Goal: Task Accomplishment & Management: Manage account settings

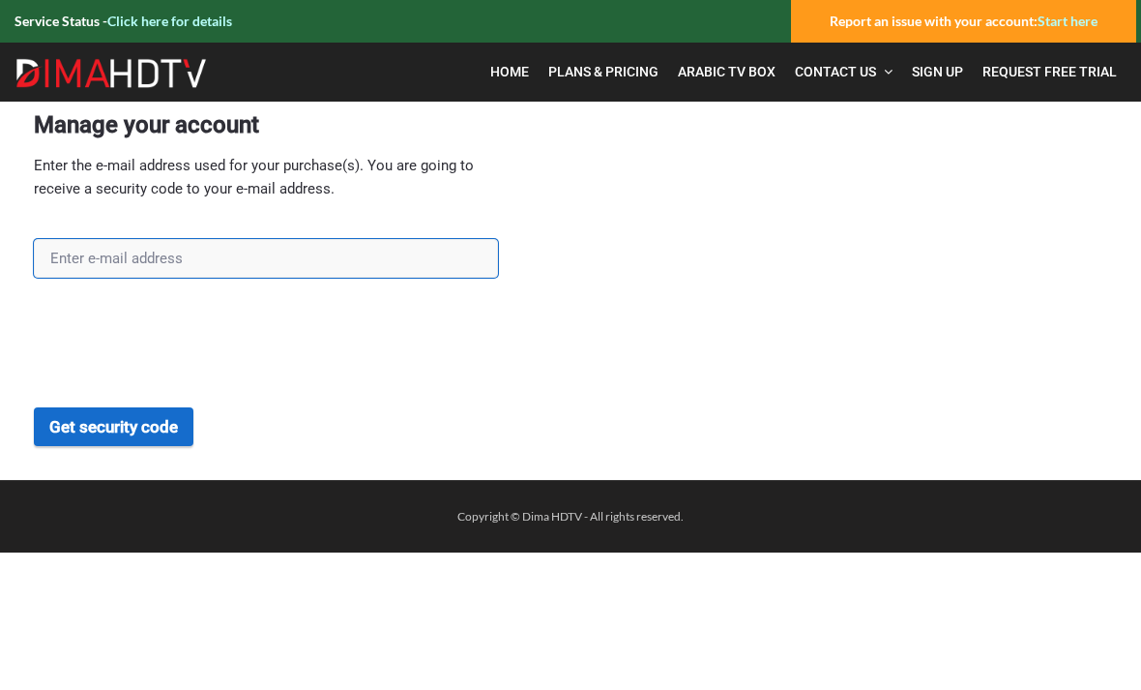
click at [119, 256] on input "text" at bounding box center [266, 258] width 464 height 39
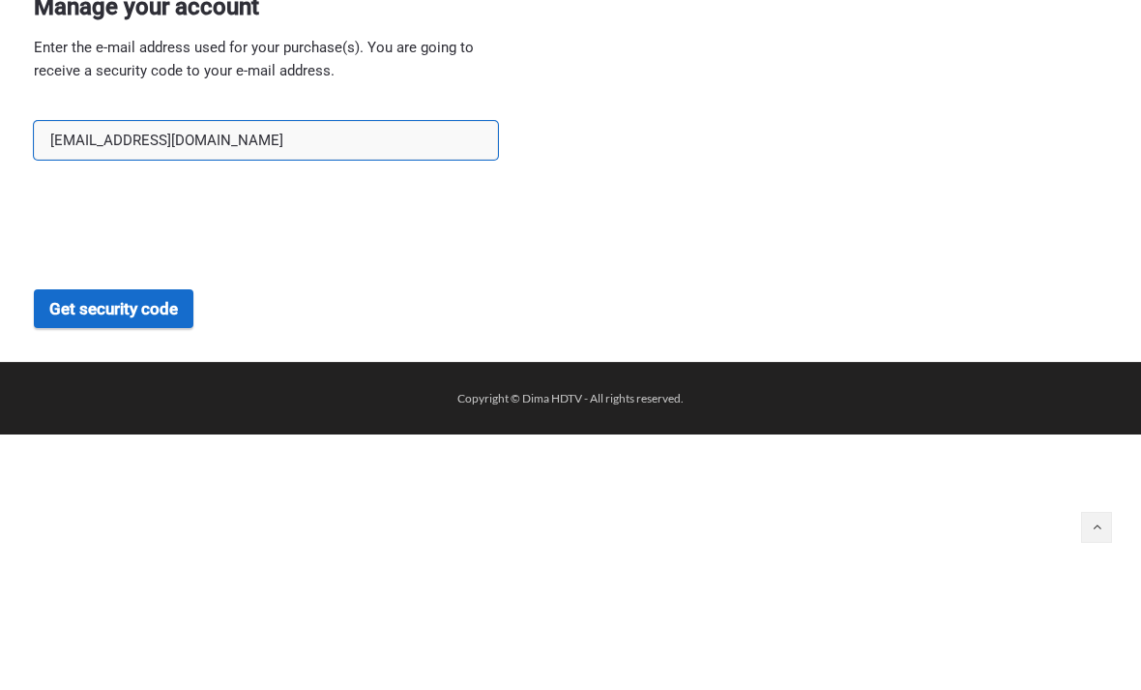
type input "bkatiny@yahoo.com"
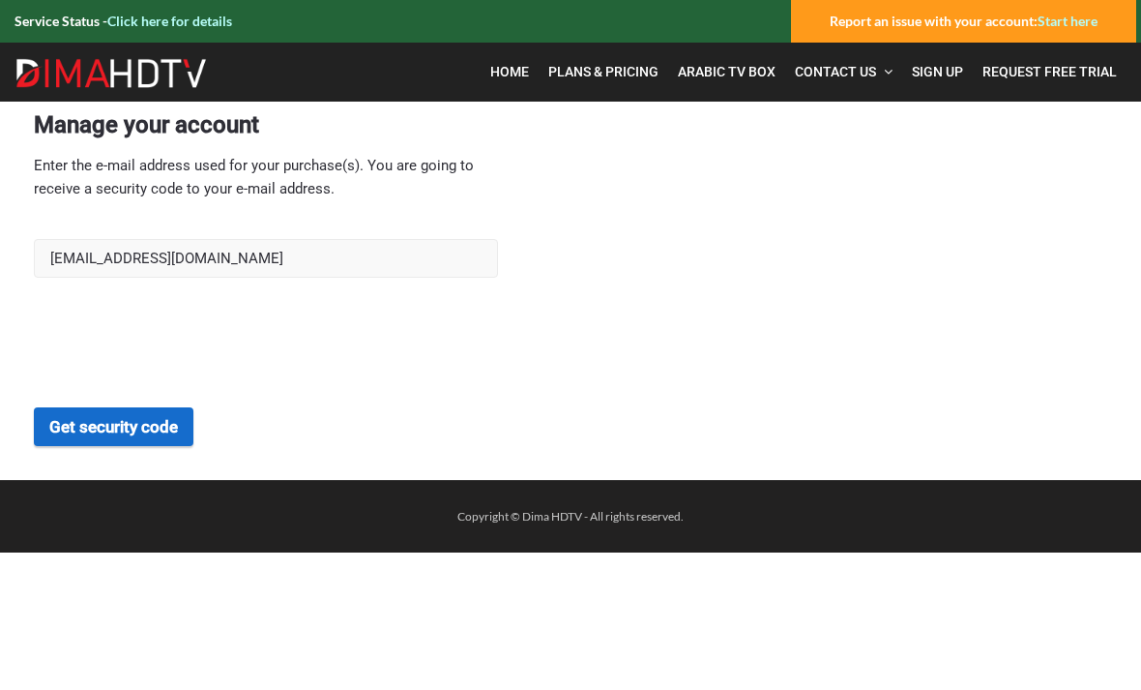
click at [137, 434] on button "Get security code" at bounding box center [114, 426] width 160 height 39
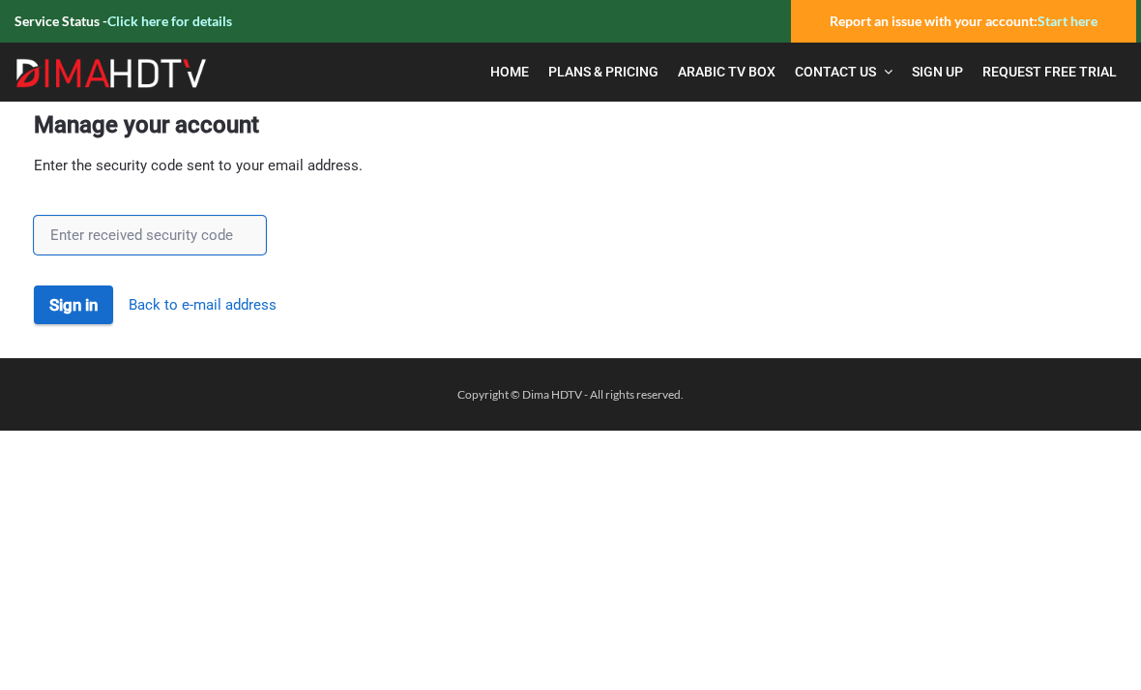
click at [95, 226] on input "text" at bounding box center [150, 235] width 232 height 39
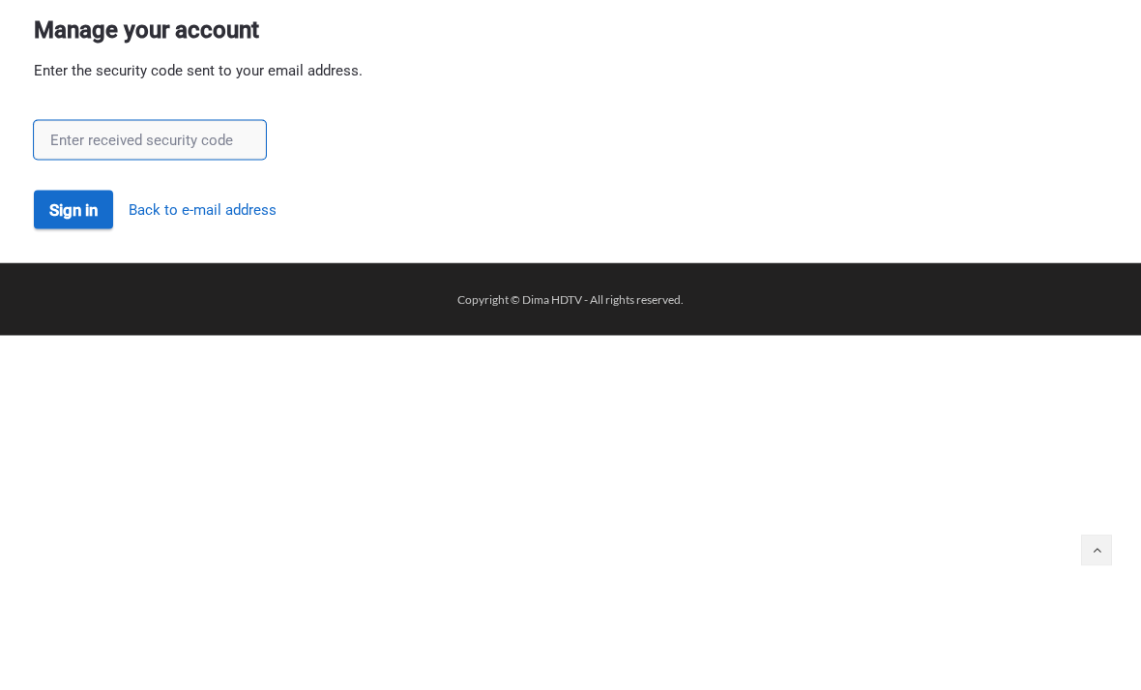
click at [67, 216] on input "text" at bounding box center [150, 235] width 232 height 39
type input "U1qCN6XL"
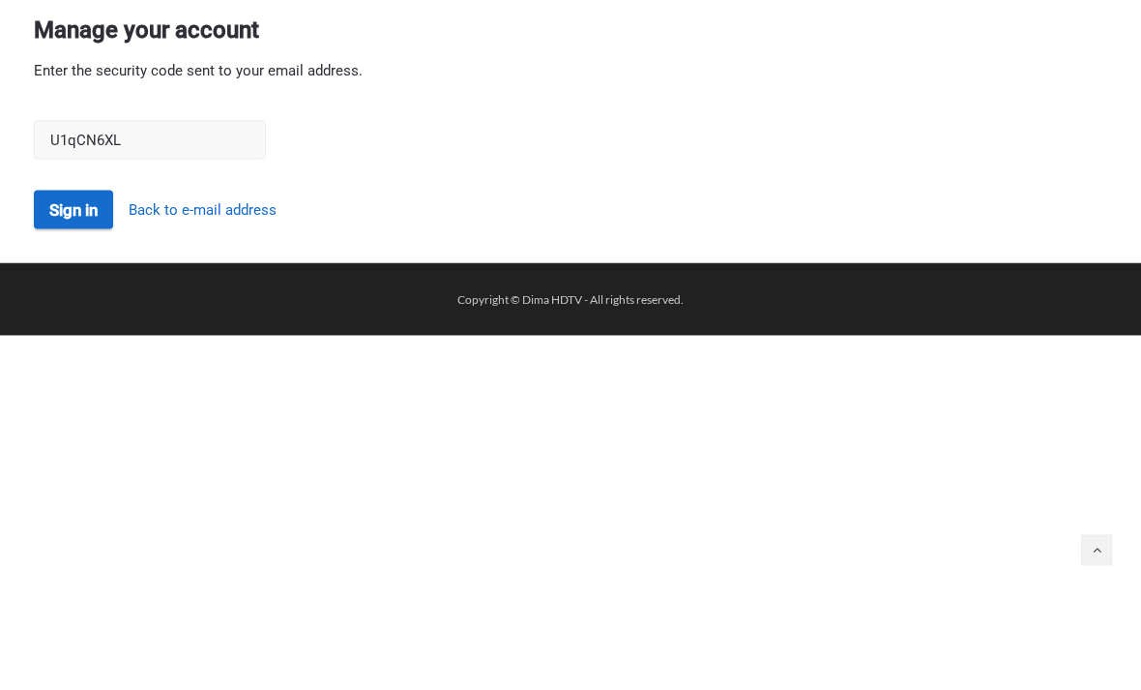
click at [75, 285] on button "Sign in" at bounding box center [73, 304] width 79 height 39
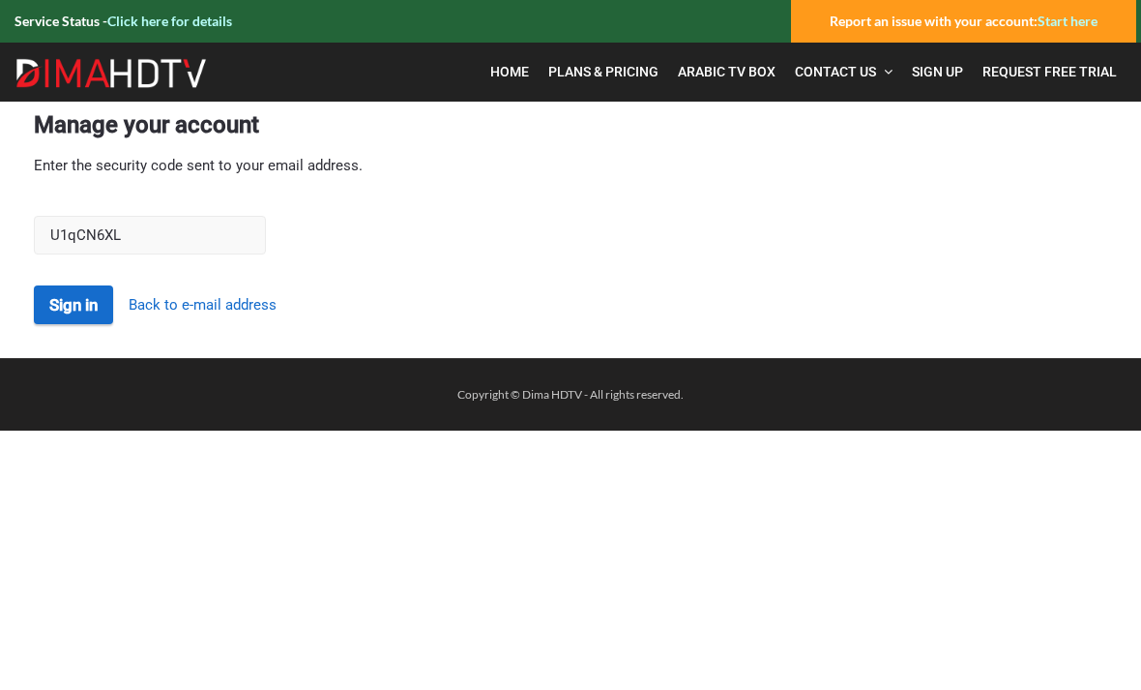
click at [74, 295] on button "Sign in" at bounding box center [73, 304] width 79 height 39
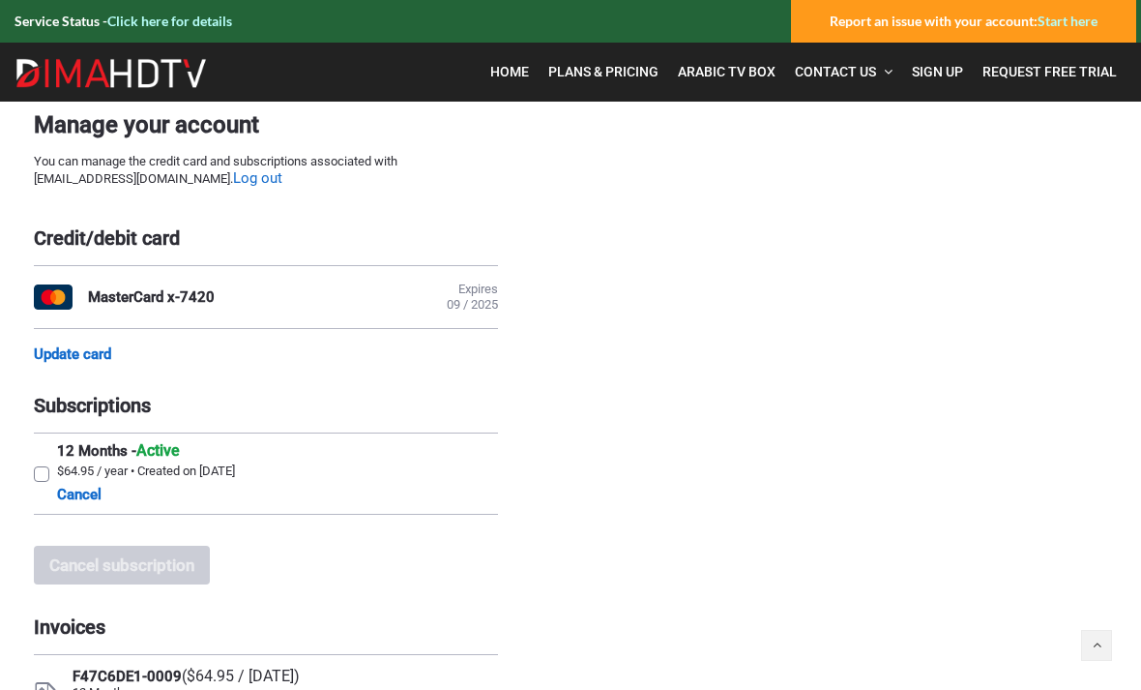
click at [143, 230] on div "Credit/debit card" at bounding box center [266, 237] width 464 height 23
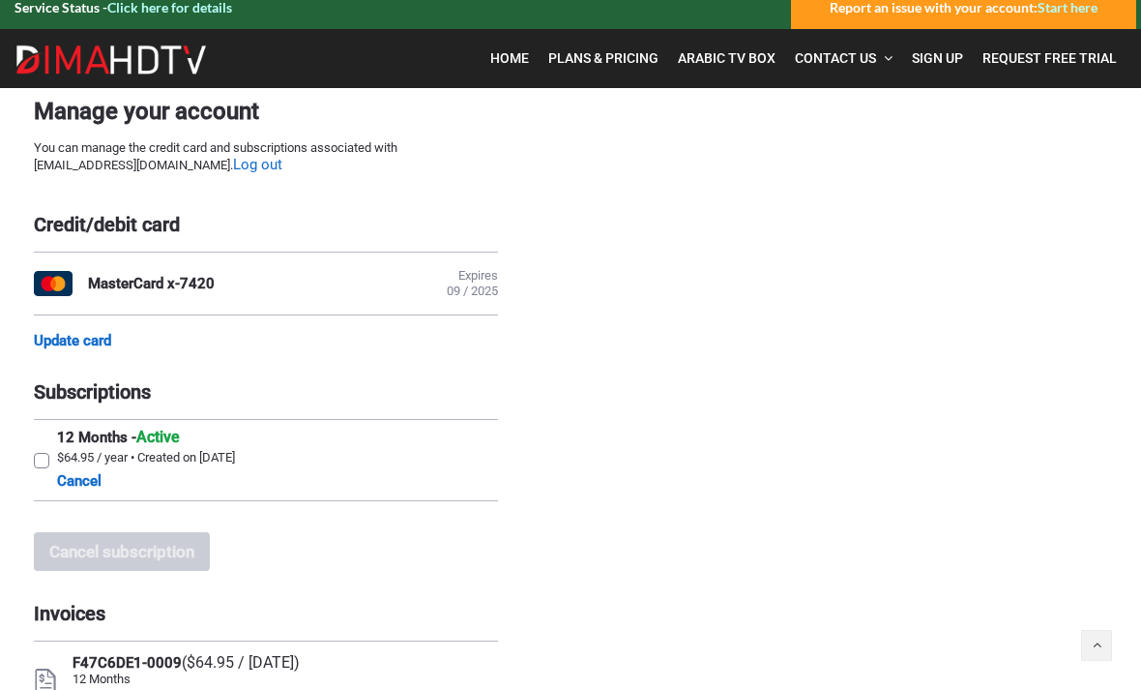
scroll to position [15, 0]
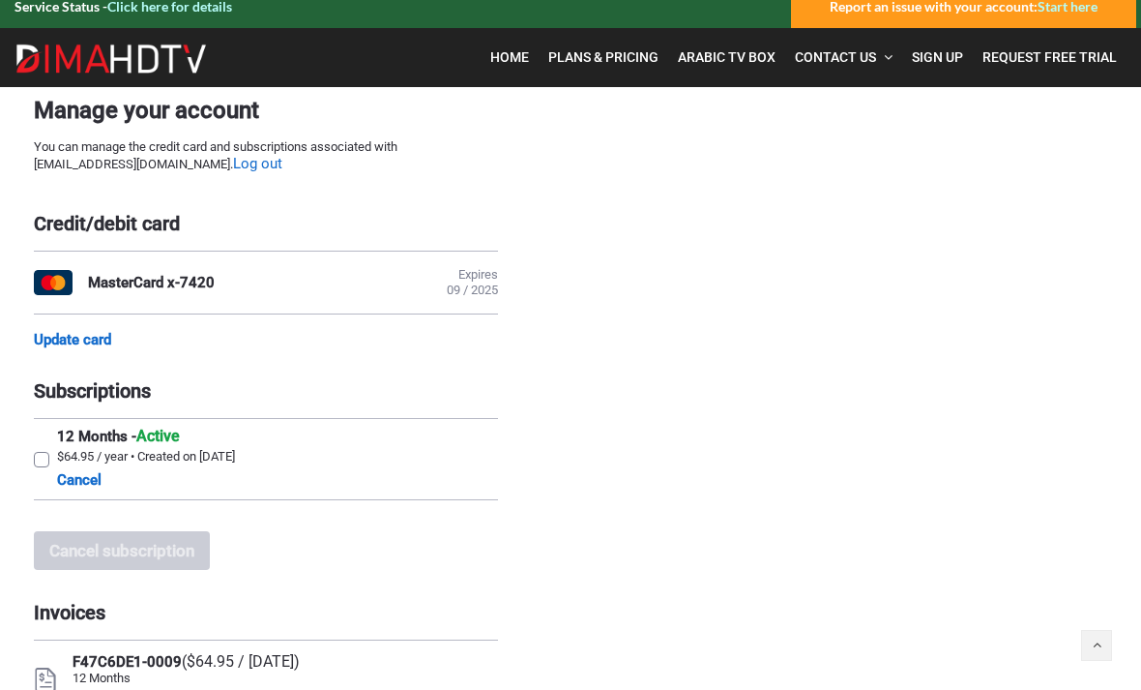
click at [93, 341] on link "Update card" at bounding box center [72, 339] width 77 height 17
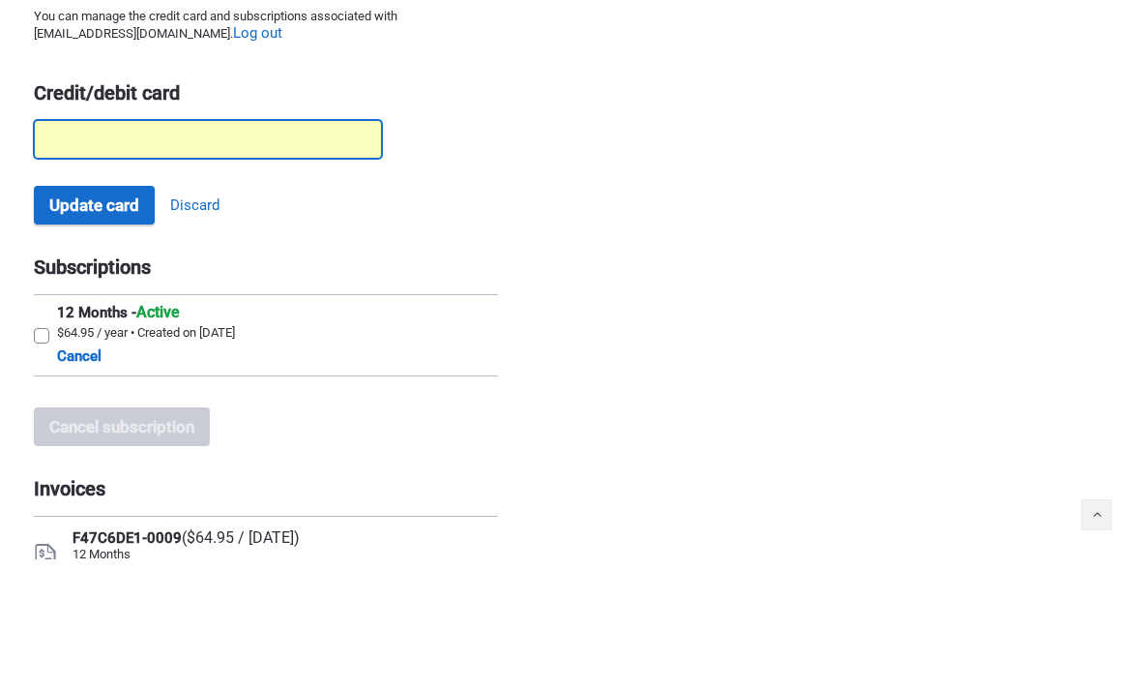
click at [101, 251] on div at bounding box center [208, 270] width 348 height 39
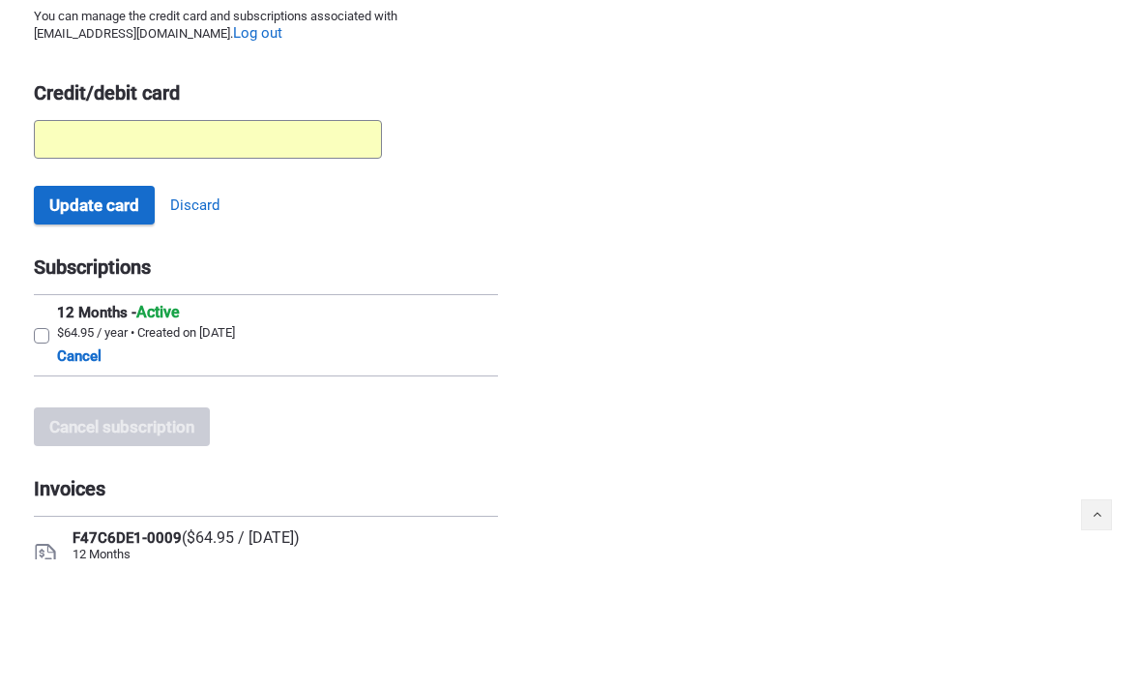
click at [94, 251] on div at bounding box center [208, 270] width 348 height 39
click at [86, 251] on div at bounding box center [208, 270] width 348 height 39
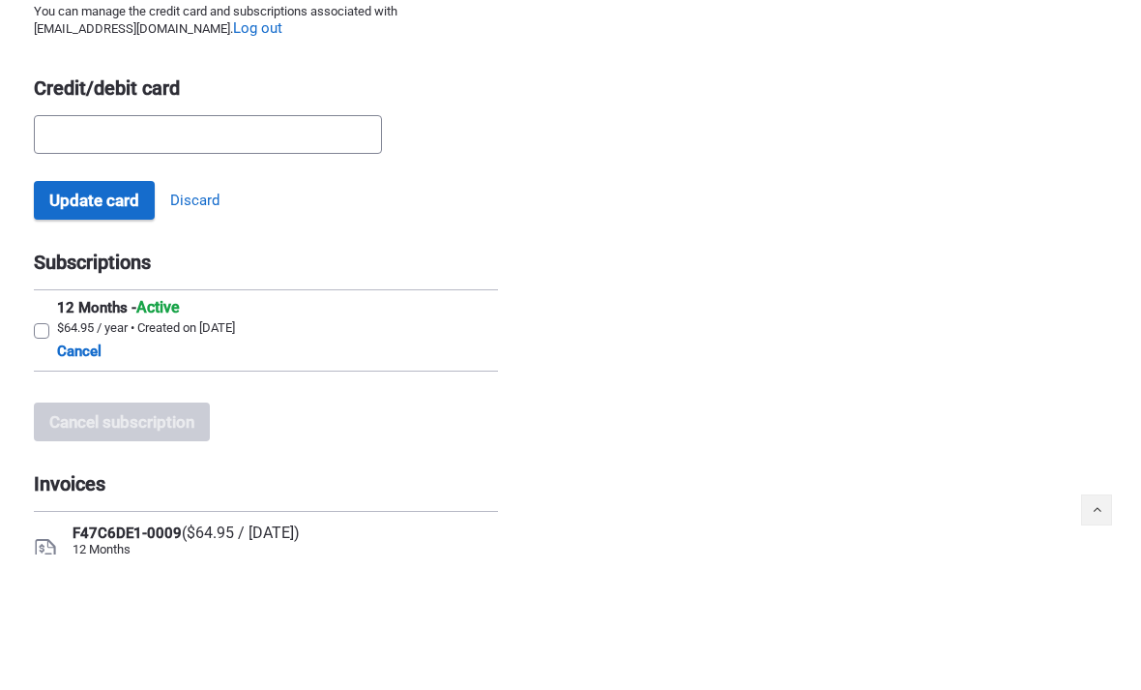
scroll to position [181, 0]
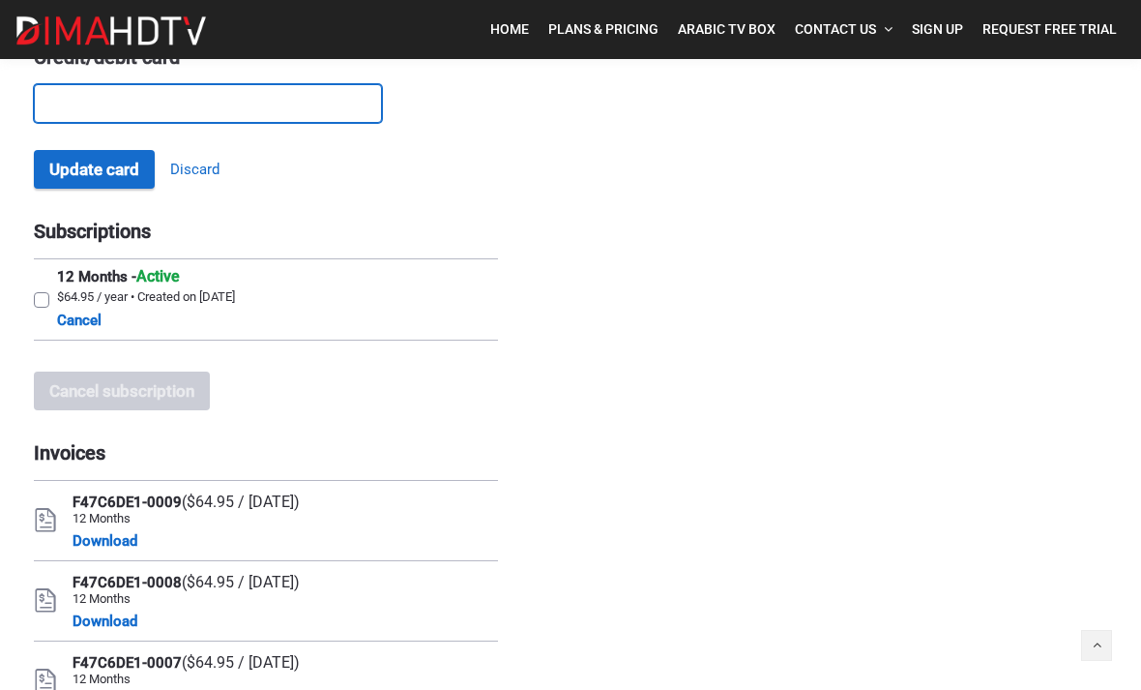
click at [91, 172] on button "Update card" at bounding box center [94, 169] width 121 height 39
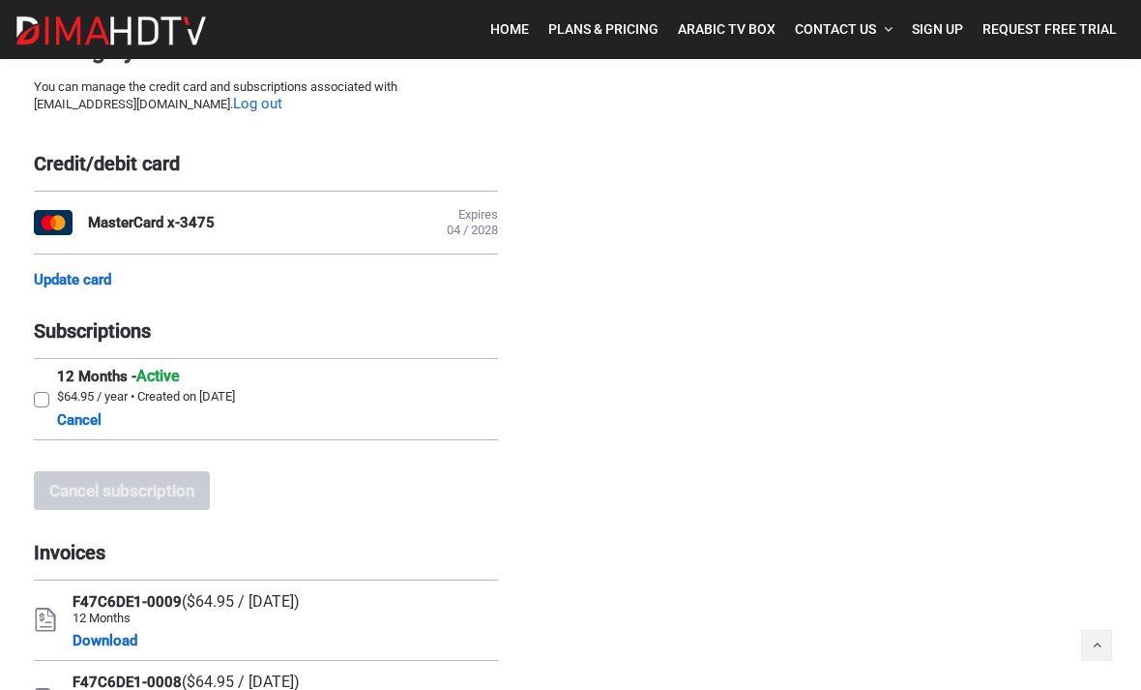
scroll to position [74, 0]
click at [37, 408] on label "12 Months - Active $64.95 / year • Created on September 28, 2020 Cancel" at bounding box center [266, 400] width 464 height 80
click at [37, 372] on input "12 Months - Active $64.95 / year • Created on September 28, 2020 Cancel" at bounding box center [40, 366] width 13 height 13
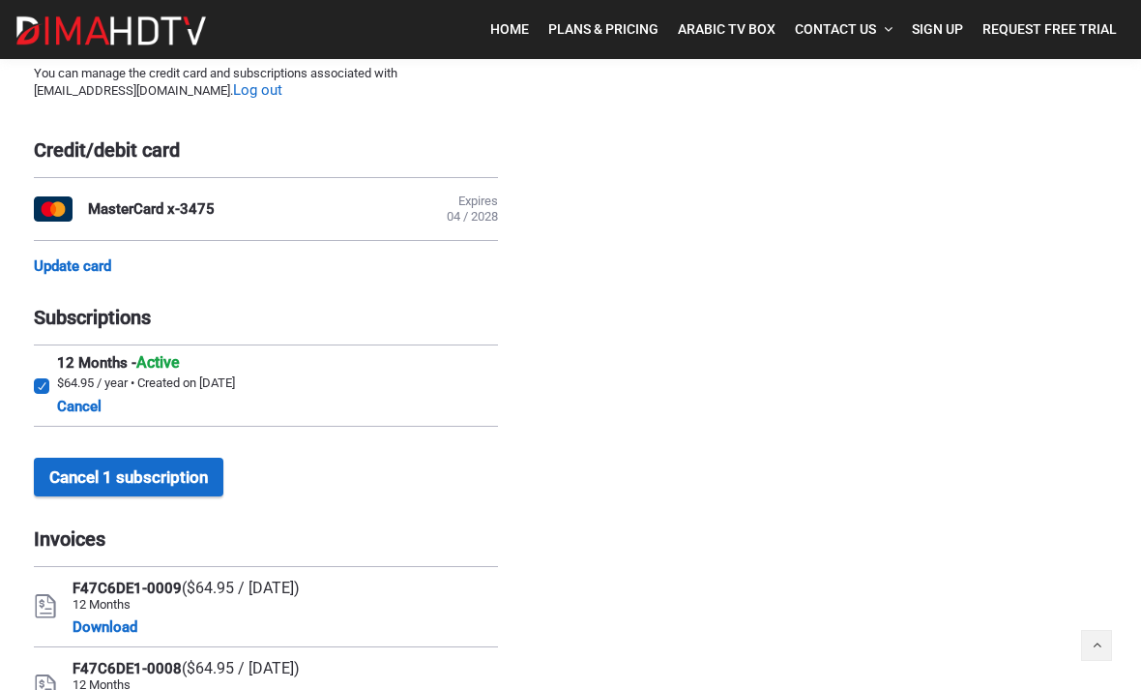
scroll to position [0, 0]
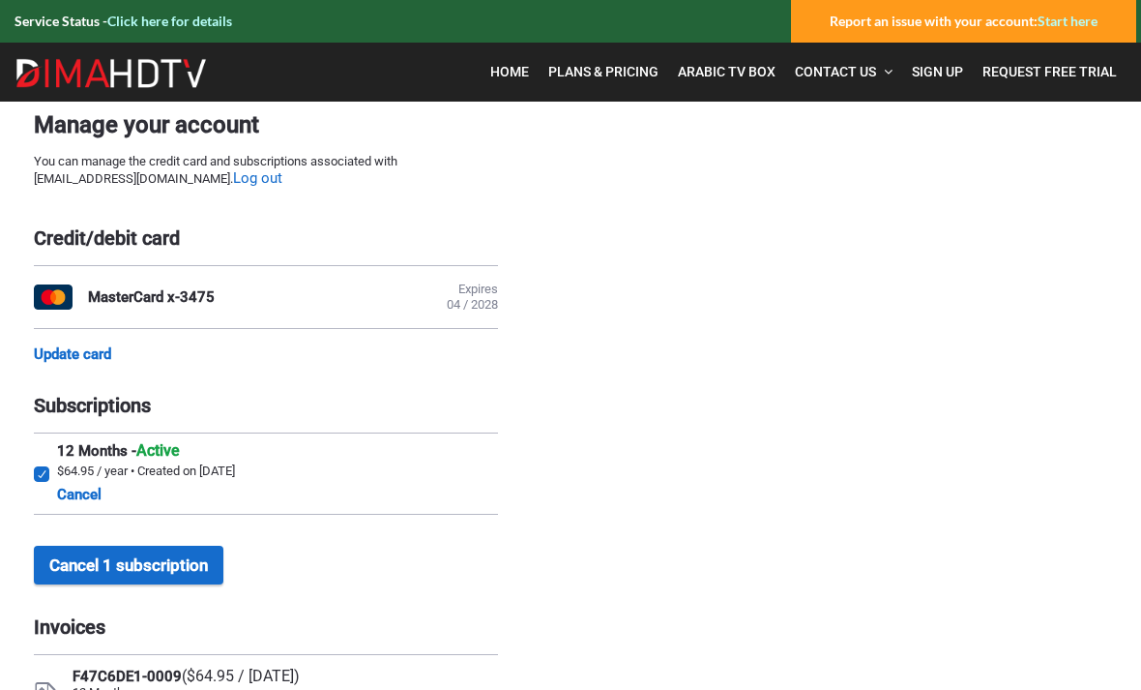
click at [42, 477] on label "12 Months - Active $64.95 / year • Created on September 28, 2020 Cancel" at bounding box center [266, 473] width 464 height 80
click at [42, 446] on input "12 Months - Active $64.95 / year • Created on September 28, 2020 Cancel" at bounding box center [40, 439] width 13 height 13
checkbox input "false"
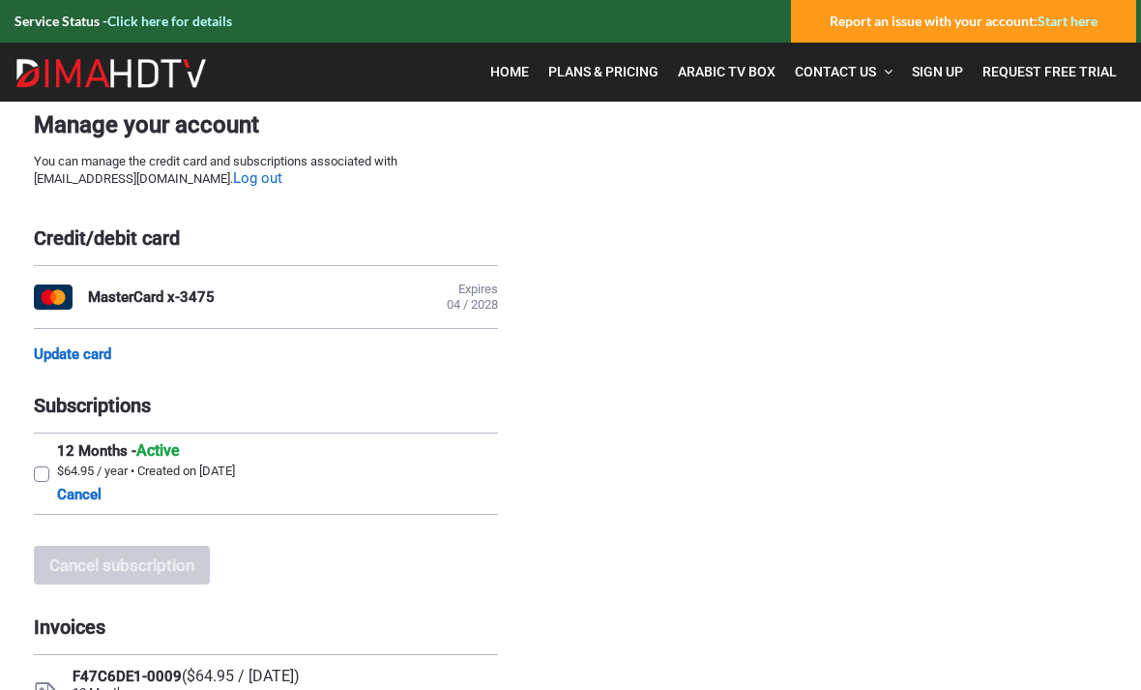
click at [233, 182] on link "Log out" at bounding box center [257, 178] width 49 height 18
